Goal: Transaction & Acquisition: Purchase product/service

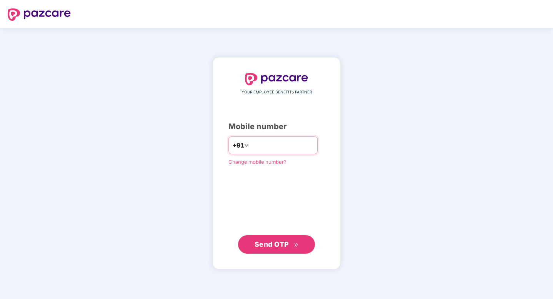
click at [283, 149] on input "****" at bounding box center [281, 145] width 63 height 12
type input "*"
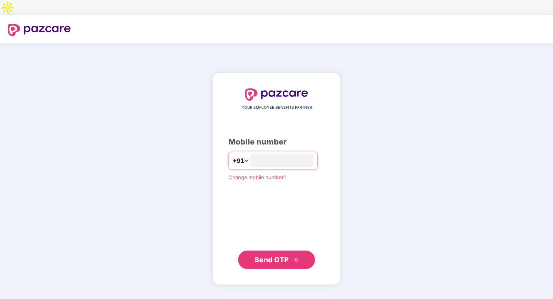
type input "**********"
click at [280, 256] on span "Send OTP" at bounding box center [272, 260] width 34 height 8
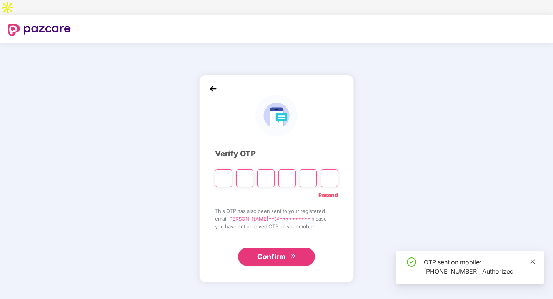
click at [534, 262] on icon "close" at bounding box center [532, 261] width 5 height 5
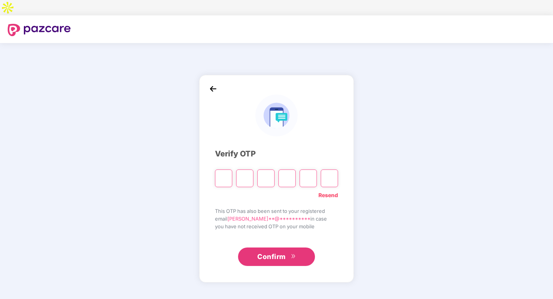
click at [224, 170] on input "Please enter verification code. Digit 1" at bounding box center [223, 179] width 17 height 18
paste input "*"
type input "*"
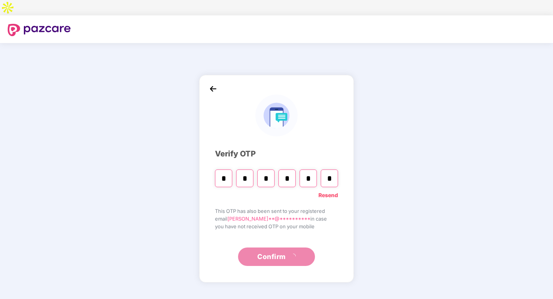
type input "*"
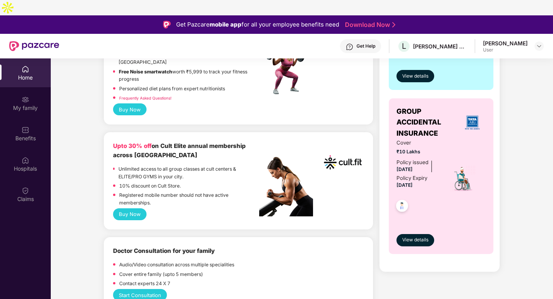
scroll to position [246, 0]
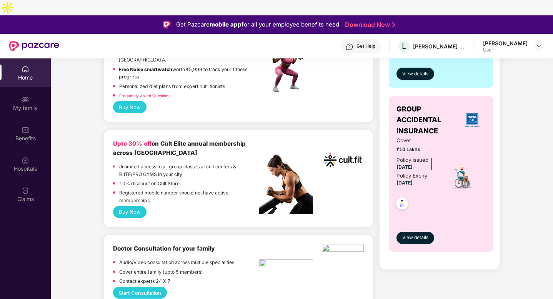
click at [135, 206] on button "Buy Now" at bounding box center [129, 212] width 33 height 12
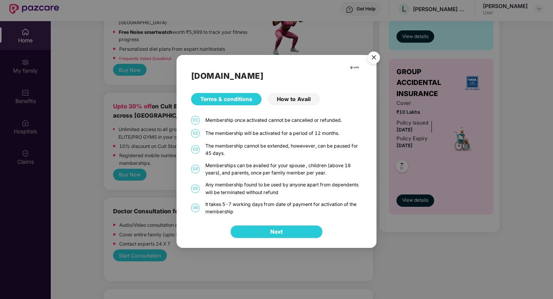
scroll to position [43, 0]
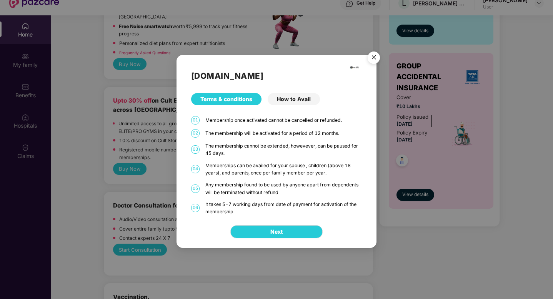
click at [298, 98] on div "How to Avail" at bounding box center [294, 99] width 52 height 12
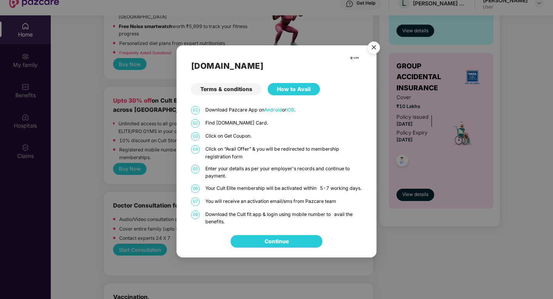
click at [372, 44] on img "Close" at bounding box center [374, 49] width 22 height 22
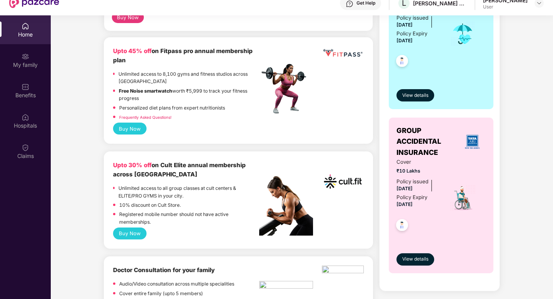
scroll to position [182, 0]
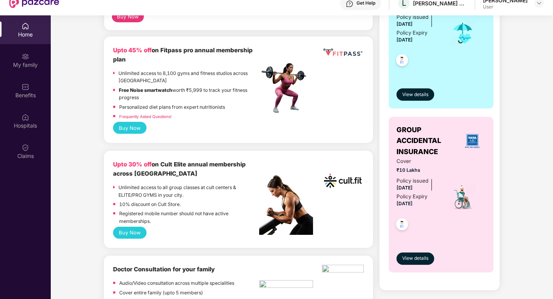
click at [164, 184] on p "Unlimited access to all group classes at cult centers & ELITE/PRO GYMS in your …" at bounding box center [188, 191] width 141 height 15
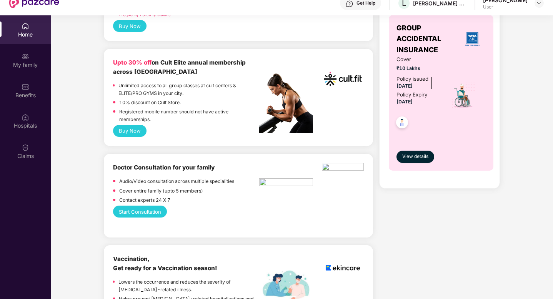
scroll to position [267, 0]
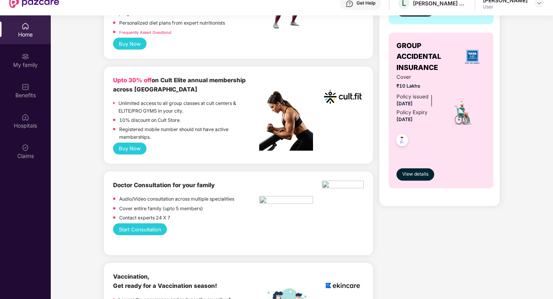
click at [132, 143] on button "Buy Now" at bounding box center [129, 149] width 33 height 12
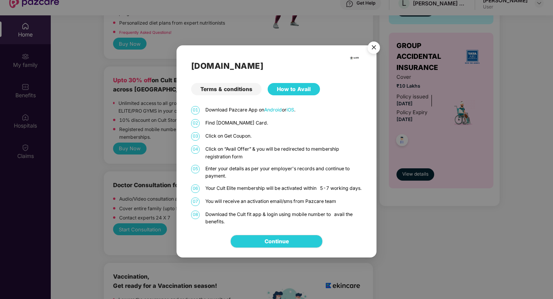
click at [234, 88] on div "Terms & conditions" at bounding box center [226, 89] width 70 height 12
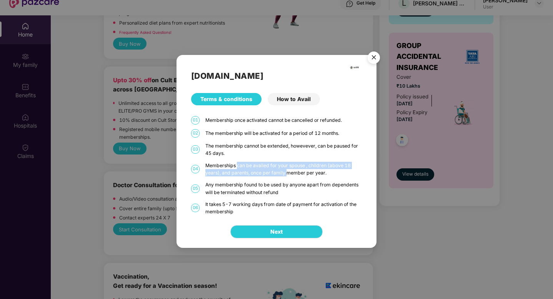
drag, startPoint x: 237, startPoint y: 164, endPoint x: 286, endPoint y: 171, distance: 49.7
click at [286, 171] on div "Memberships can be availed for your spouse , children (above 18 years), and par…" at bounding box center [283, 169] width 157 height 15
click at [290, 176] on div "Memberships can be availed for your spouse , children (above 18 years), and par…" at bounding box center [283, 169] width 157 height 15
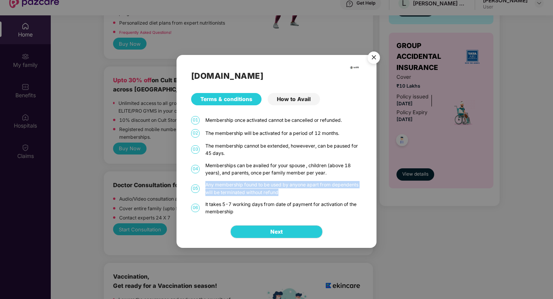
drag, startPoint x: 206, startPoint y: 184, endPoint x: 282, endPoint y: 193, distance: 76.3
click at [282, 193] on div "Any membership found to be used by anyone apart from dependents will be termina…" at bounding box center [283, 188] width 157 height 15
drag, startPoint x: 276, startPoint y: 205, endPoint x: 284, endPoint y: 212, distance: 10.4
click at [284, 212] on div "It takes 5-7 working days from date of payment for activation of the membership" at bounding box center [283, 208] width 157 height 15
click at [283, 210] on div "It takes 5-7 working days from date of payment for activation of the membership" at bounding box center [283, 208] width 157 height 15
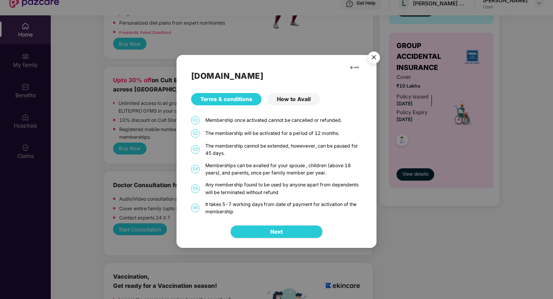
click at [302, 97] on div "How to Avail" at bounding box center [294, 99] width 52 height 12
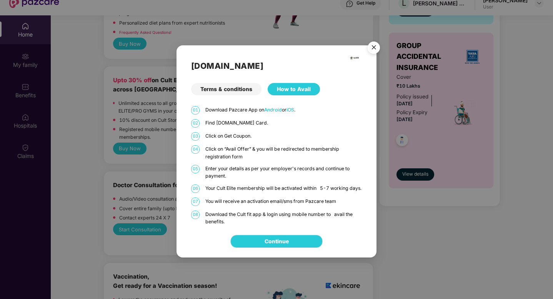
click at [372, 42] on img "Close" at bounding box center [374, 49] width 22 height 22
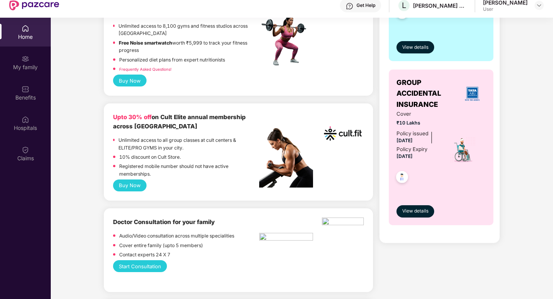
scroll to position [233, 0]
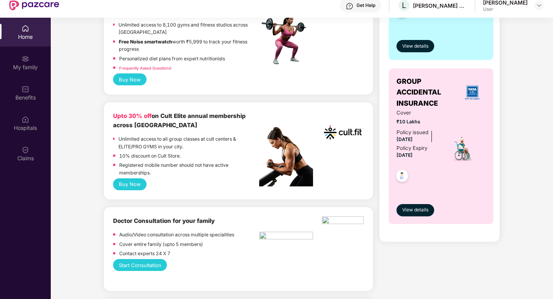
click at [136, 178] on button "Buy Now" at bounding box center [129, 184] width 33 height 12
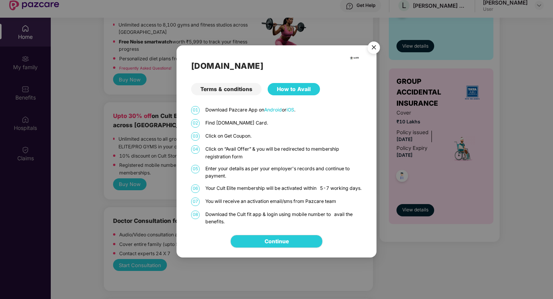
click at [377, 44] on img "Close" at bounding box center [374, 49] width 22 height 22
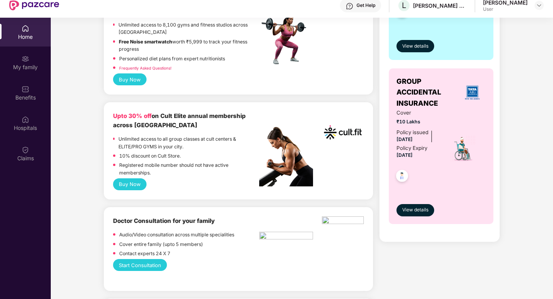
click at [132, 178] on button "Buy Now" at bounding box center [129, 184] width 33 height 12
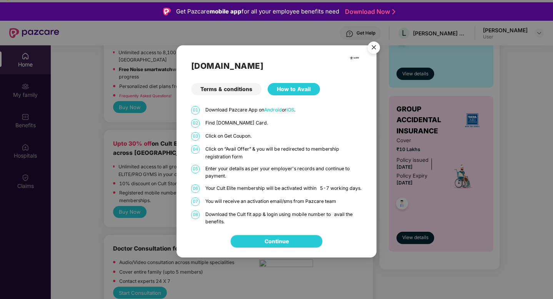
scroll to position [0, 0]
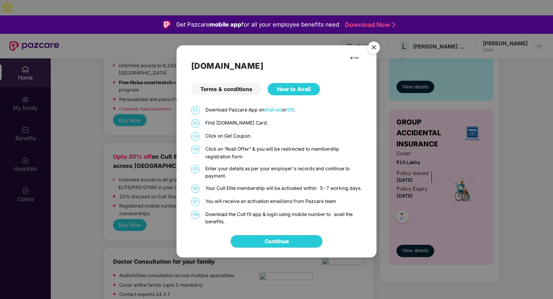
click at [236, 89] on div "Terms & conditions" at bounding box center [226, 89] width 70 height 12
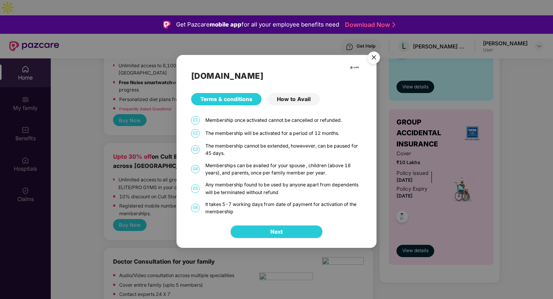
click at [372, 56] on img "Close" at bounding box center [374, 59] width 22 height 22
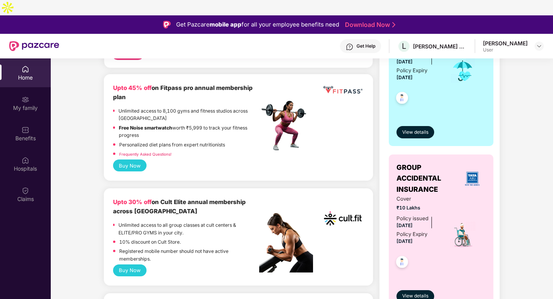
scroll to position [188, 0]
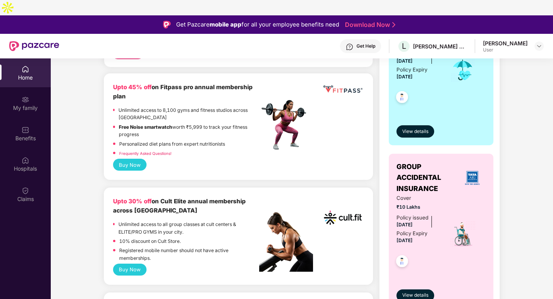
click at [134, 159] on button "Buy Now" at bounding box center [129, 165] width 33 height 12
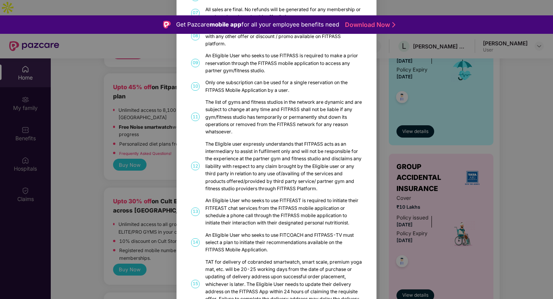
scroll to position [0, 0]
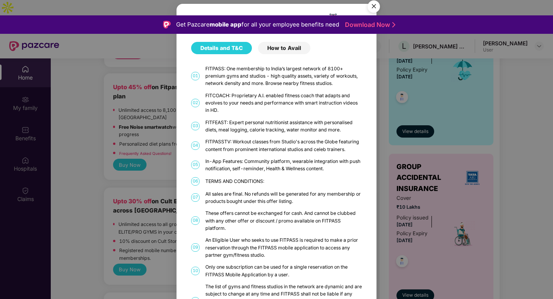
click at [289, 46] on div "How to Avail" at bounding box center [284, 48] width 52 height 12
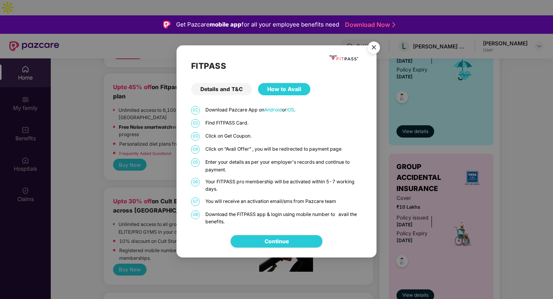
click at [372, 49] on img "Close" at bounding box center [374, 49] width 22 height 22
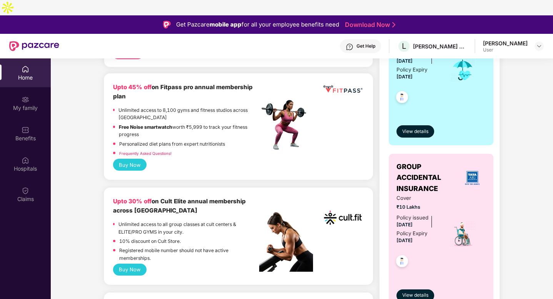
click at [139, 264] on button "Buy Now" at bounding box center [129, 270] width 33 height 12
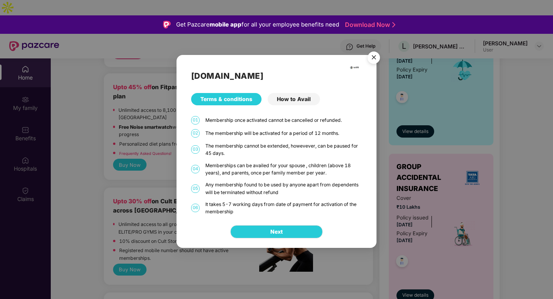
click at [296, 102] on div "How to Avail" at bounding box center [294, 99] width 52 height 12
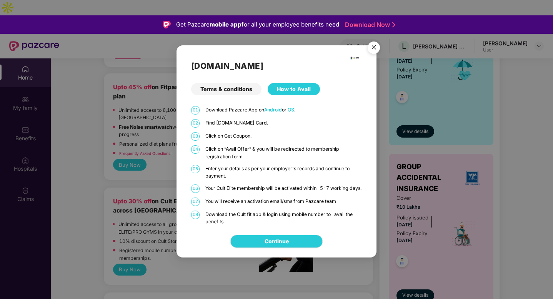
click at [374, 47] on img "Close" at bounding box center [374, 49] width 22 height 22
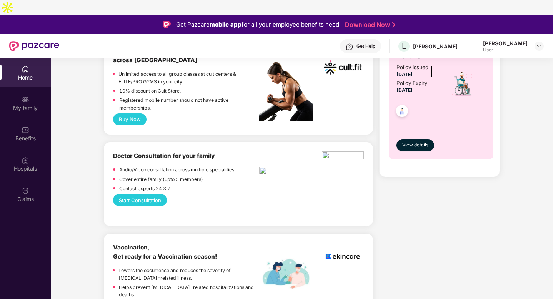
scroll to position [297, 0]
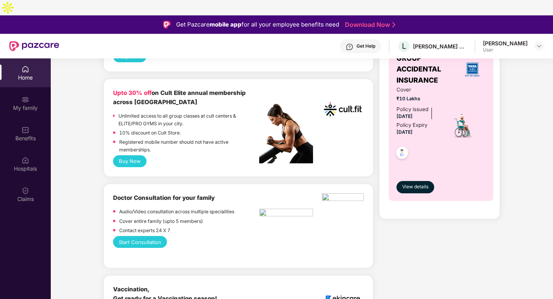
click at [131, 155] on button "Buy Now" at bounding box center [129, 161] width 33 height 12
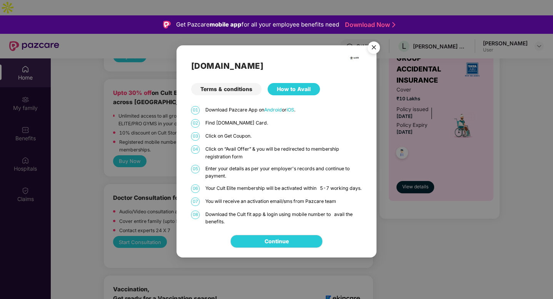
click at [375, 47] on img "Close" at bounding box center [374, 49] width 22 height 22
